Goal: Transaction & Acquisition: Purchase product/service

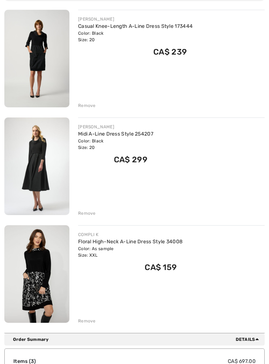
scroll to position [103, 0]
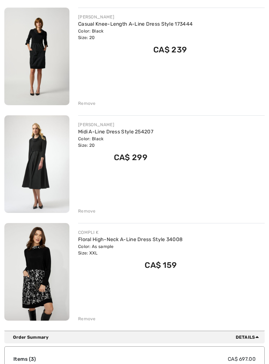
click at [152, 134] on link "Midi A-Line Dress Style 254207" at bounding box center [115, 132] width 75 height 6
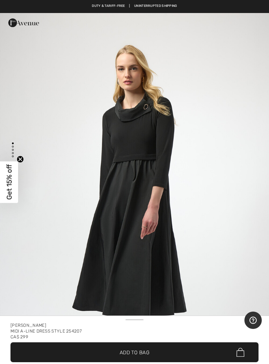
click at [170, 160] on img "1 / 5" at bounding box center [134, 214] width 269 height 403
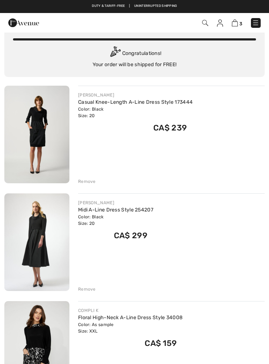
scroll to position [25, 0]
click at [135, 104] on link "Casual Knee-Length A-Line Dress Style 173444" at bounding box center [135, 102] width 115 height 6
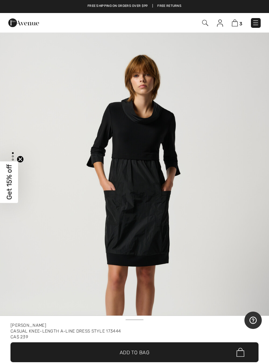
click at [238, 24] on img at bounding box center [235, 23] width 6 height 7
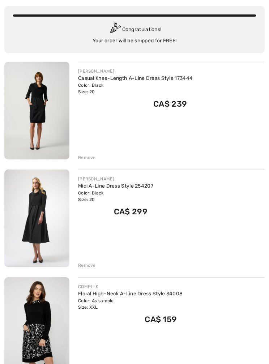
scroll to position [49, 0]
click at [94, 266] on div "Remove" at bounding box center [87, 265] width 18 height 7
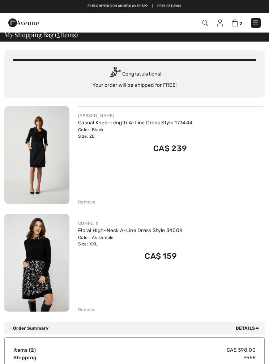
scroll to position [0, 0]
